Goal: Browse casually

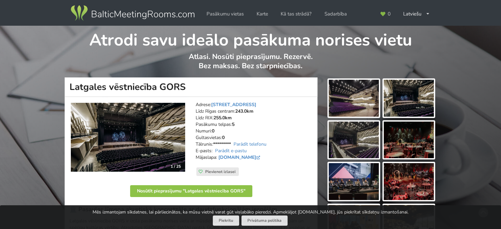
click at [358, 106] on img at bounding box center [354, 98] width 50 height 37
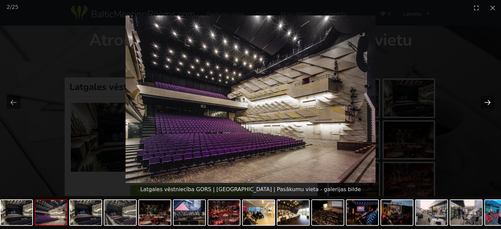
click at [489, 101] on button "Next slide" at bounding box center [488, 102] width 14 height 13
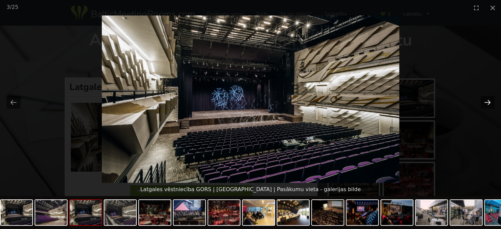
click at [488, 103] on button "Next slide" at bounding box center [488, 102] width 14 height 13
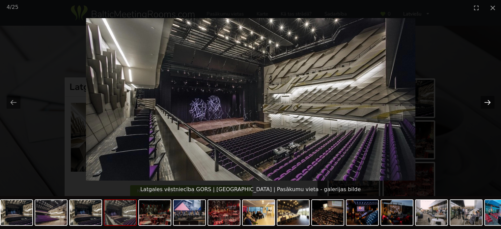
click at [488, 103] on button "Next slide" at bounding box center [488, 102] width 14 height 13
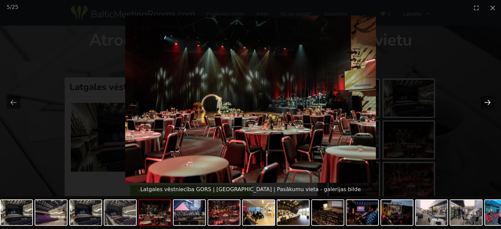
click at [488, 103] on button "Next slide" at bounding box center [488, 102] width 14 height 13
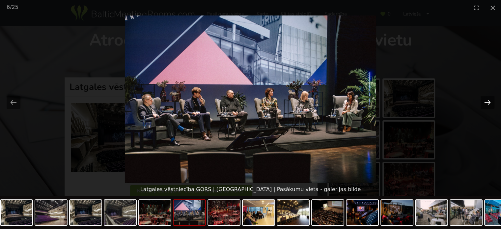
click at [488, 103] on button "Next slide" at bounding box center [488, 102] width 14 height 13
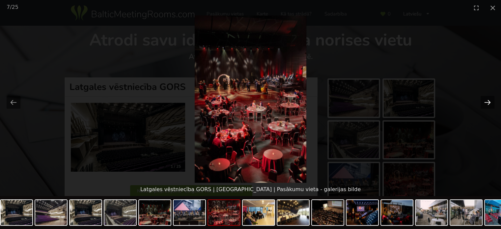
click at [488, 103] on button "Next slide" at bounding box center [488, 102] width 14 height 13
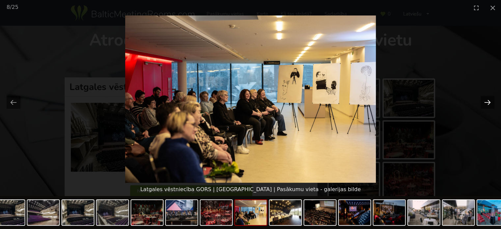
click at [488, 103] on button "Next slide" at bounding box center [488, 102] width 14 height 13
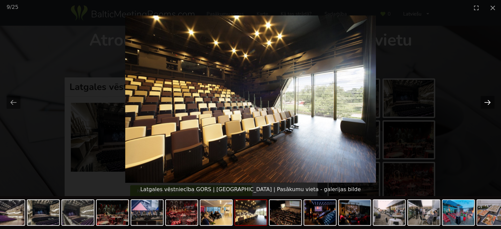
click at [488, 103] on button "Next slide" at bounding box center [488, 102] width 14 height 13
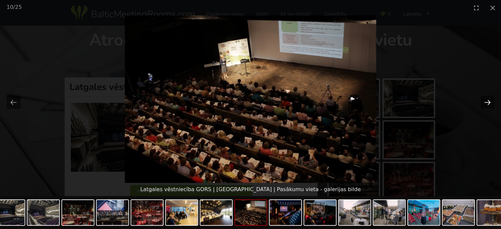
click at [488, 103] on button "Next slide" at bounding box center [488, 102] width 14 height 13
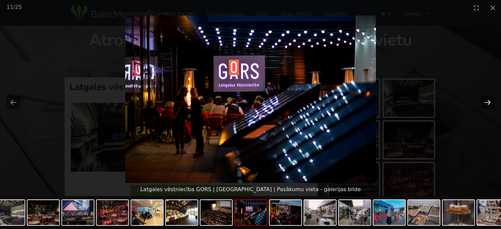
click at [488, 103] on button "Next slide" at bounding box center [488, 102] width 14 height 13
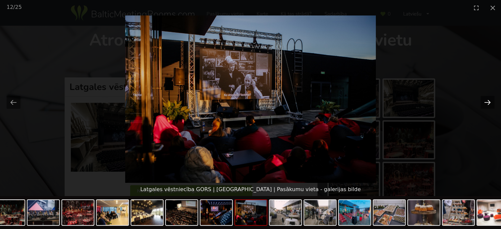
click at [488, 103] on button "Next slide" at bounding box center [488, 102] width 14 height 13
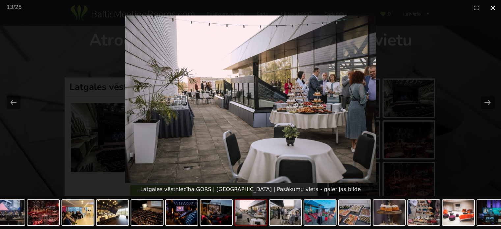
click at [492, 6] on button "Close gallery" at bounding box center [493, 7] width 16 height 15
